Goal: Use online tool/utility: Utilize a website feature to perform a specific function

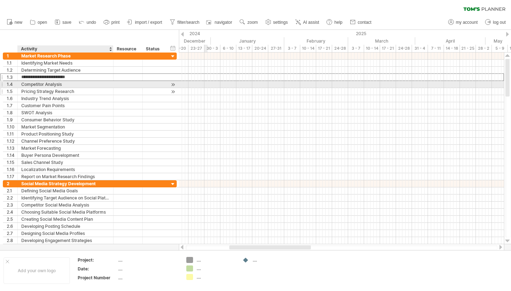
click at [68, 93] on div "Pricing Strategy Research" at bounding box center [65, 91] width 88 height 7
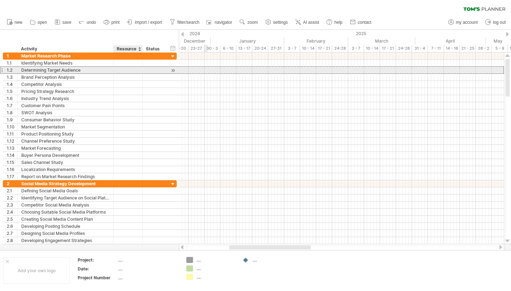
click at [130, 71] on div at bounding box center [128, 70] width 22 height 7
click at [122, 84] on div at bounding box center [128, 84] width 22 height 7
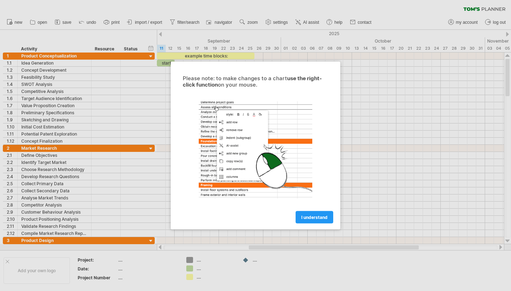
click at [311, 205] on div "Please note: to make changes to a chart use the right-click function on your mo…" at bounding box center [255, 149] width 160 height 148
click at [311, 215] on span "I understand" at bounding box center [314, 216] width 26 height 5
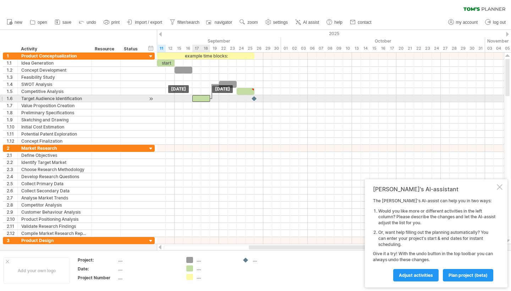
drag, startPoint x: 207, startPoint y: 76, endPoint x: 209, endPoint y: 102, distance: 25.9
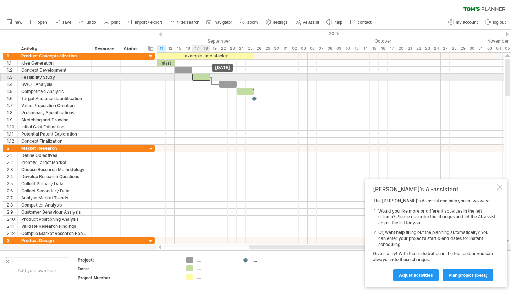
drag, startPoint x: 204, startPoint y: 104, endPoint x: 204, endPoint y: 78, distance: 25.5
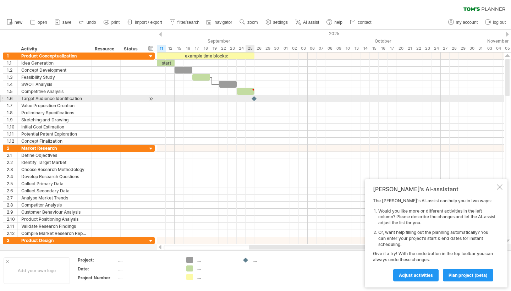
click at [252, 98] on div at bounding box center [254, 98] width 7 height 7
click at [255, 97] on div at bounding box center [254, 98] width 8 height 7
click at [255, 98] on div at bounding box center [254, 98] width 7 height 7
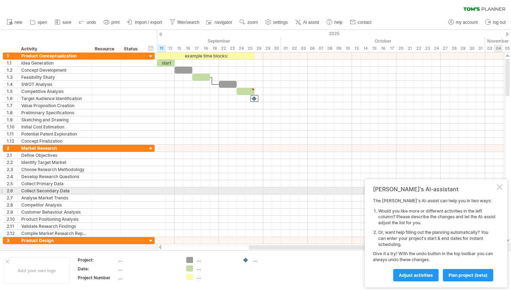
click at [496, 190] on div at bounding box center [499, 187] width 6 height 6
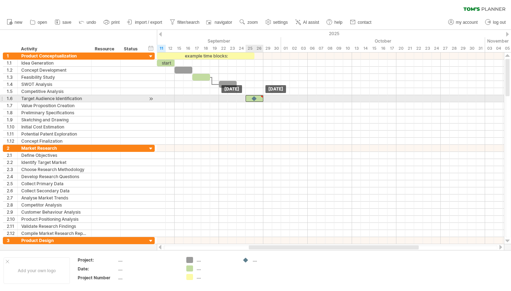
drag, startPoint x: 247, startPoint y: 92, endPoint x: 258, endPoint y: 103, distance: 15.5
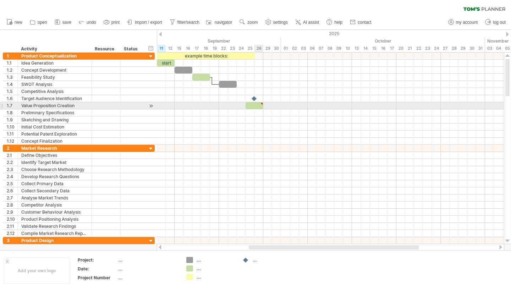
click at [262, 104] on div at bounding box center [261, 103] width 3 height 3
type textarea "**********"
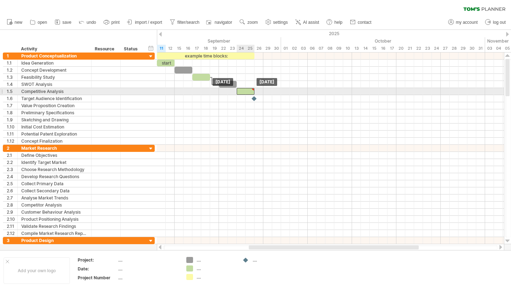
drag, startPoint x: 254, startPoint y: 104, endPoint x: 244, endPoint y: 89, distance: 18.1
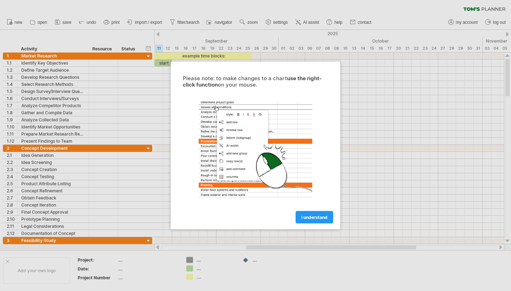
click at [312, 218] on span "I understand" at bounding box center [314, 216] width 26 height 5
